Goal: Information Seeking & Learning: Learn about a topic

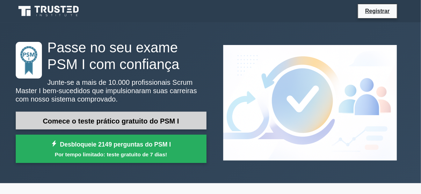
click at [128, 117] on font "Comece o teste prático gratuito do PSM I" at bounding box center [111, 121] width 136 height 8
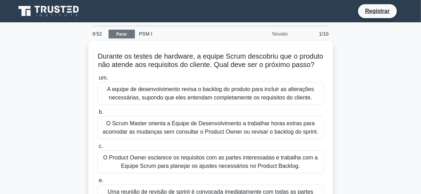
click at [124, 34] on font "Parar" at bounding box center [121, 34] width 11 height 5
